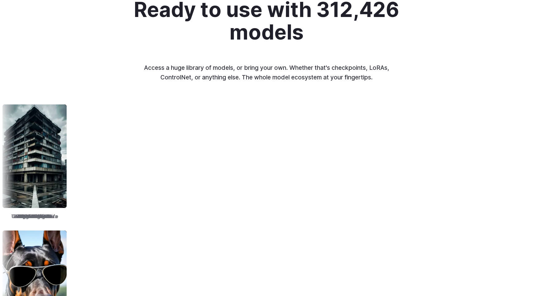
scroll to position [696, 0]
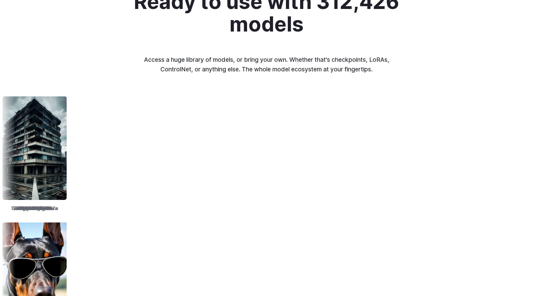
click at [480, 165] on img at bounding box center [512, 147] width 64 height 103
click at [503, 205] on span "FLUX" at bounding box center [509, 208] width 12 height 8
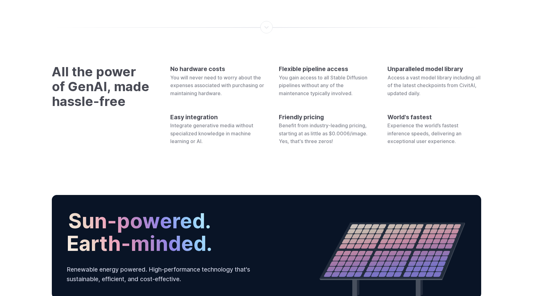
scroll to position [1948, 0]
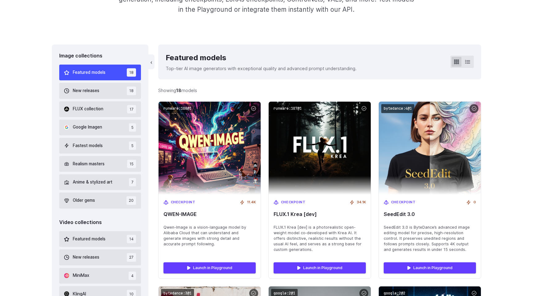
scroll to position [147, 0]
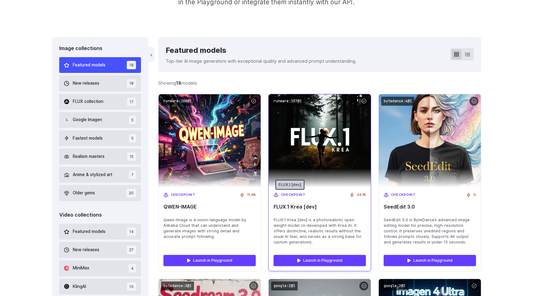
click at [290, 193] on span "Checkpoint" at bounding box center [293, 195] width 25 height 6
click at [296, 102] on code "runware:107@1" at bounding box center [287, 101] width 33 height 9
click at [313, 258] on link "Launch in Playground" at bounding box center [320, 260] width 92 height 11
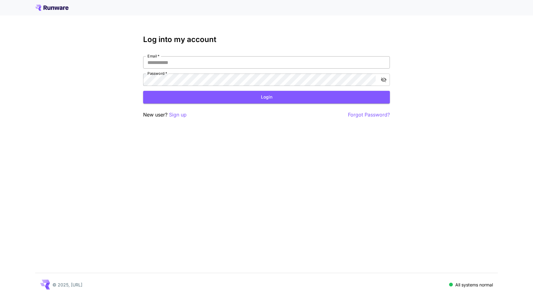
click at [309, 65] on input "Email   *" at bounding box center [266, 62] width 247 height 12
type input "**********"
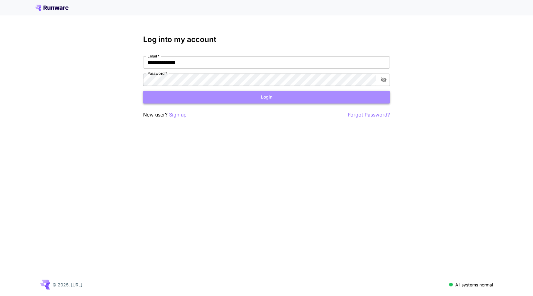
click at [223, 98] on button "Login" at bounding box center [266, 97] width 247 height 13
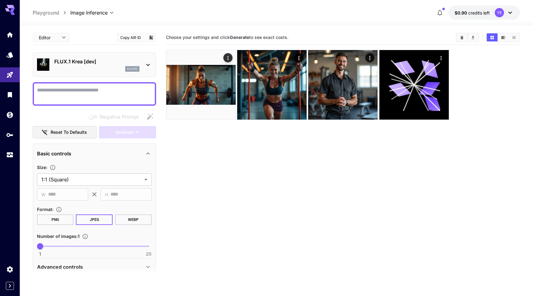
click at [146, 64] on icon at bounding box center [147, 65] width 3 height 2
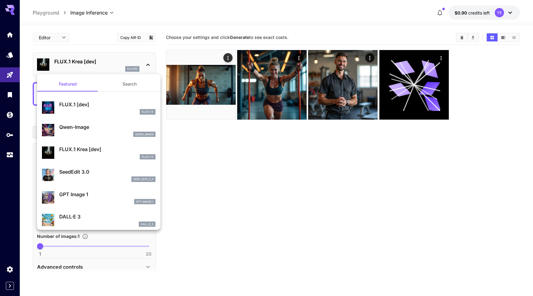
click at [146, 64] on div at bounding box center [266, 148] width 533 height 296
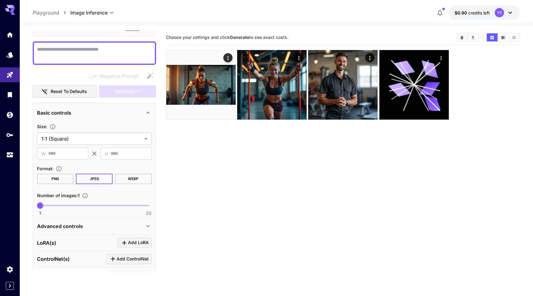
scroll to position [34, 0]
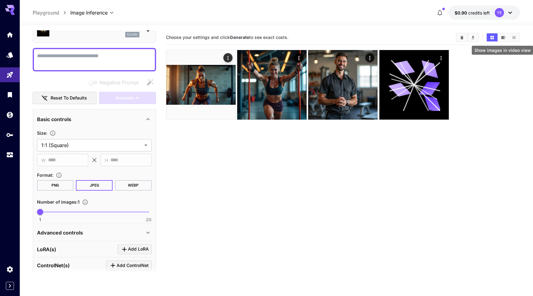
click at [504, 37] on icon "Show images in video view" at bounding box center [503, 37] width 5 height 5
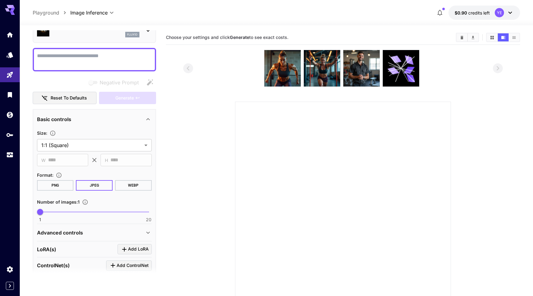
click at [114, 34] on div "flux1d" at bounding box center [96, 35] width 85 height 6
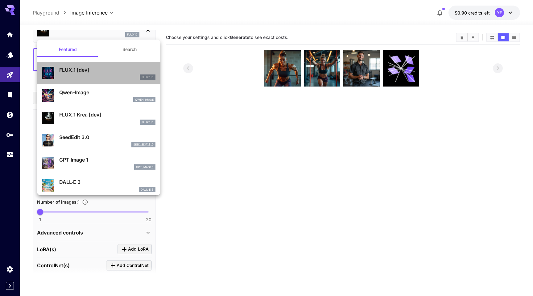
click at [112, 70] on p "FLUX.1 [dev]" at bounding box center [107, 69] width 96 height 7
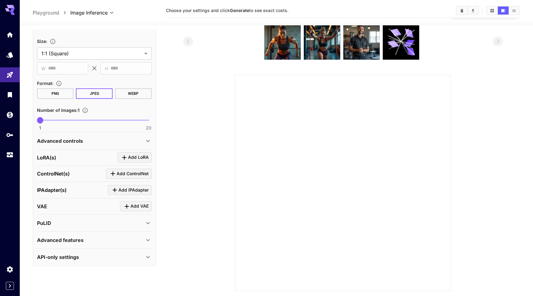
scroll to position [26, 0]
click at [137, 254] on div "API-only settings" at bounding box center [90, 256] width 107 height 7
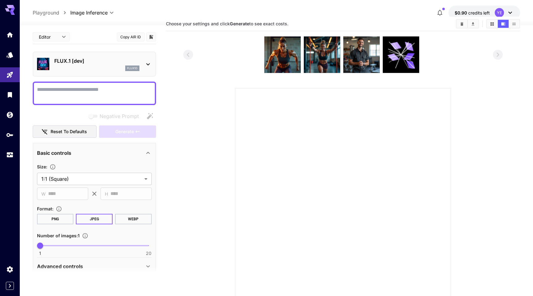
scroll to position [0, 0]
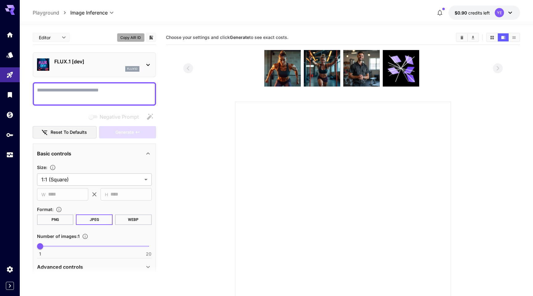
click at [135, 38] on button "Copy AIR ID" at bounding box center [131, 37] width 28 height 9
